Goal: Navigation & Orientation: Find specific page/section

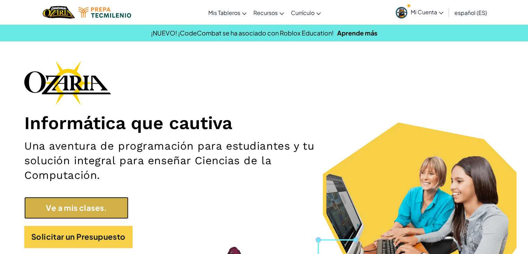
click at [111, 207] on link "Ve a mis clases." at bounding box center [76, 208] width 104 height 22
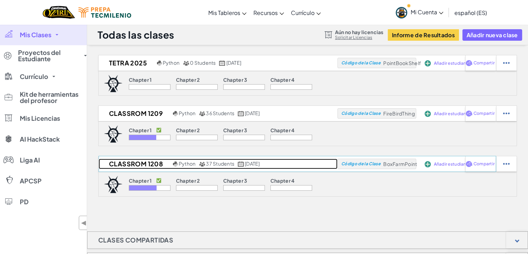
click at [181, 165] on span "Python" at bounding box center [187, 163] width 17 height 6
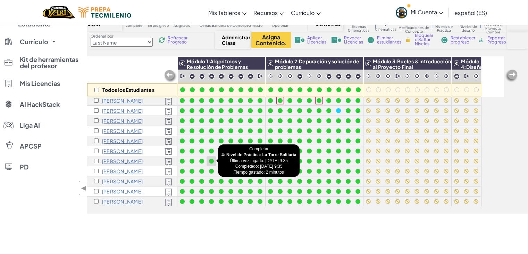
scroll to position [98, 0]
